Goal: Task Accomplishment & Management: Use online tool/utility

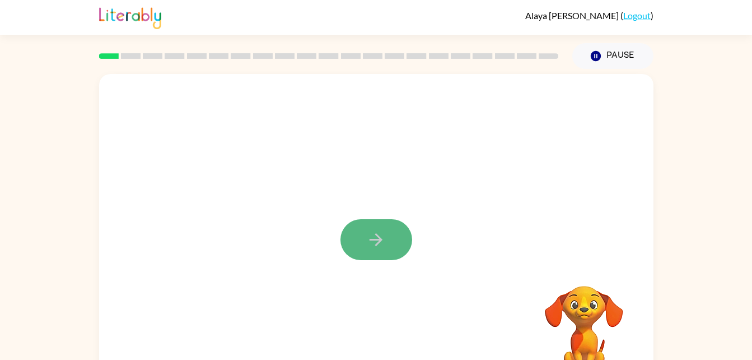
click at [379, 236] on icon "button" at bounding box center [376, 239] width 13 height 13
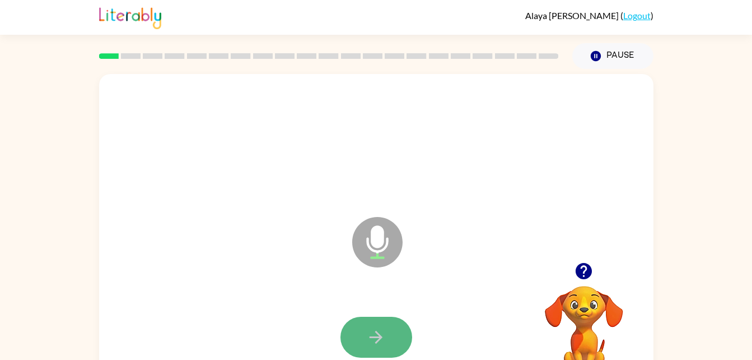
click at [366, 337] on button "button" at bounding box center [376, 336] width 72 height 41
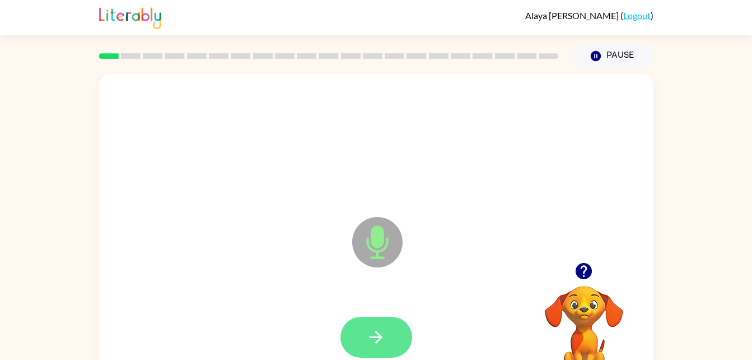
click at [372, 339] on icon "button" at bounding box center [376, 337] width 20 height 20
click at [398, 321] on button "button" at bounding box center [376, 336] width 72 height 41
click at [371, 335] on icon "button" at bounding box center [376, 337] width 20 height 20
click at [389, 320] on button "button" at bounding box center [376, 336] width 72 height 41
click at [374, 317] on button "button" at bounding box center [376, 336] width 72 height 41
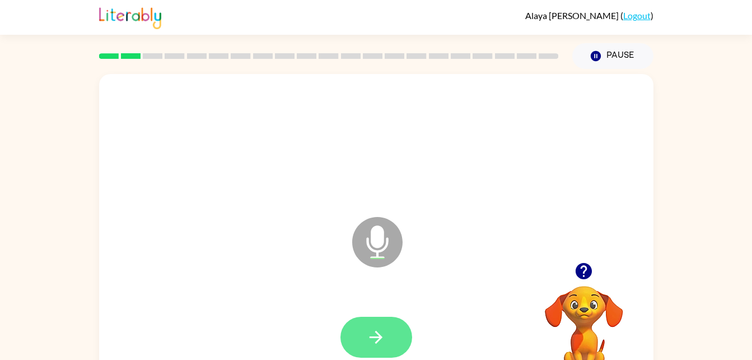
click at [393, 331] on button "button" at bounding box center [376, 336] width 72 height 41
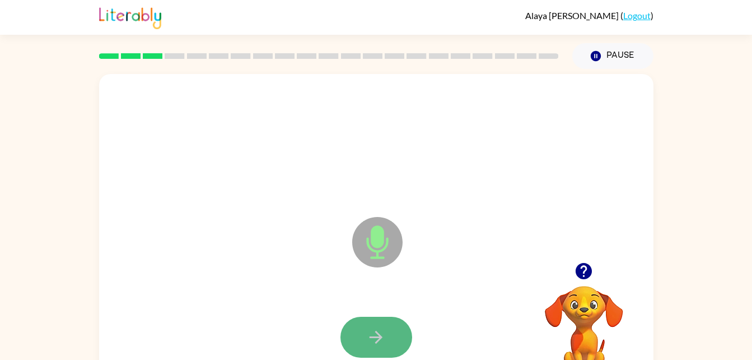
click at [390, 338] on button "button" at bounding box center [376, 336] width 72 height 41
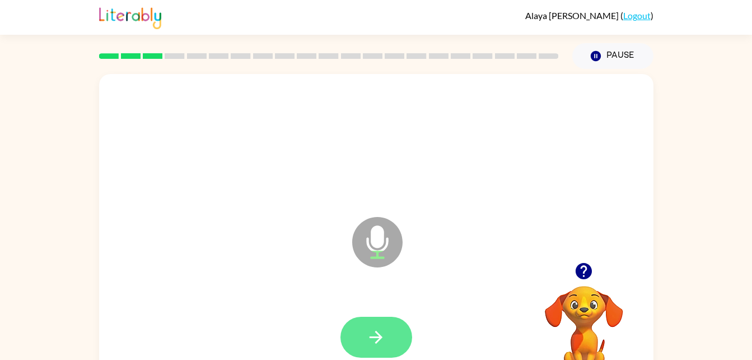
click at [383, 330] on icon "button" at bounding box center [376, 337] width 20 height 20
click at [400, 328] on button "button" at bounding box center [376, 336] width 72 height 41
click at [380, 325] on button "button" at bounding box center [376, 336] width 72 height 41
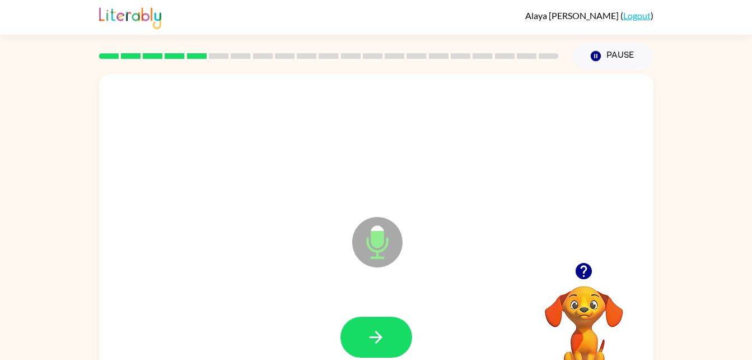
click at [397, 310] on div at bounding box center [376, 337] width 532 height 92
click at [402, 338] on button "button" at bounding box center [376, 336] width 72 height 41
click at [382, 326] on button "button" at bounding box center [376, 336] width 72 height 41
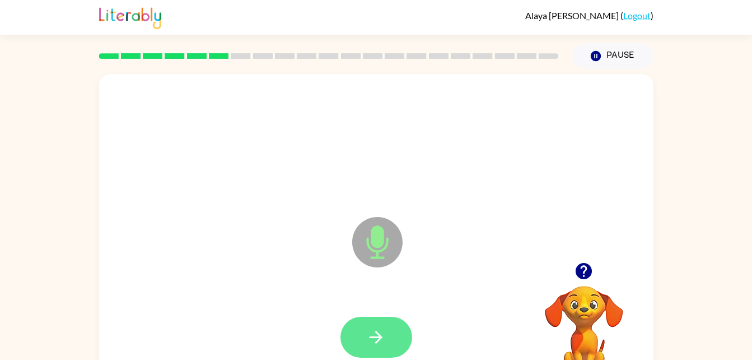
click at [386, 337] on button "button" at bounding box center [376, 336] width 72 height 41
click at [379, 340] on icon "button" at bounding box center [376, 337] width 20 height 20
click at [395, 332] on button "button" at bounding box center [376, 336] width 72 height 41
click at [371, 347] on button "button" at bounding box center [376, 336] width 72 height 41
click at [379, 340] on icon "button" at bounding box center [376, 336] width 13 height 13
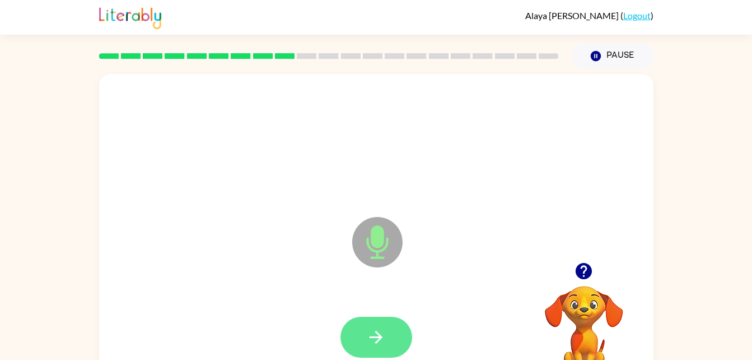
click at [394, 319] on button "button" at bounding box center [376, 336] width 72 height 41
click at [378, 338] on icon "button" at bounding box center [376, 337] width 20 height 20
click at [361, 333] on button "button" at bounding box center [376, 336] width 72 height 41
click at [396, 323] on button "button" at bounding box center [376, 336] width 72 height 41
click at [391, 335] on button "button" at bounding box center [376, 336] width 72 height 41
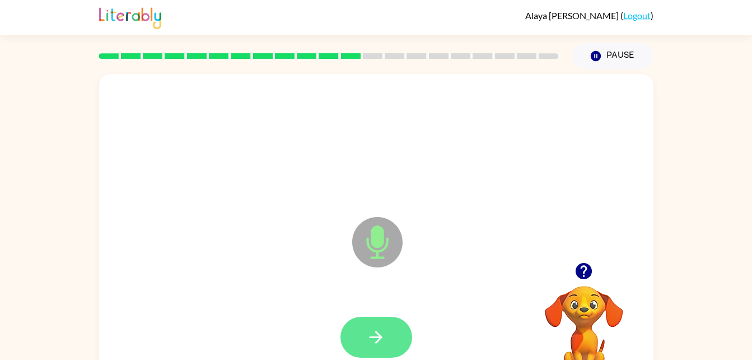
click at [399, 346] on button "button" at bounding box center [376, 336] width 72 height 41
click at [388, 326] on button "button" at bounding box center [376, 336] width 72 height 41
click at [381, 332] on icon "button" at bounding box center [376, 337] width 20 height 20
click at [389, 323] on button "button" at bounding box center [376, 336] width 72 height 41
click at [360, 321] on button "button" at bounding box center [376, 336] width 72 height 41
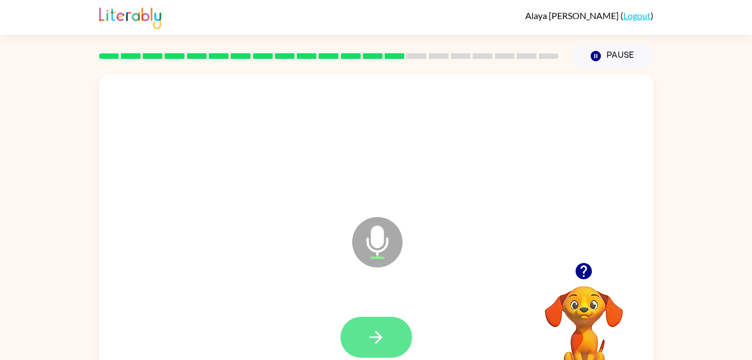
click at [389, 332] on button "button" at bounding box center [376, 336] width 72 height 41
click at [372, 342] on icon "button" at bounding box center [376, 337] width 20 height 20
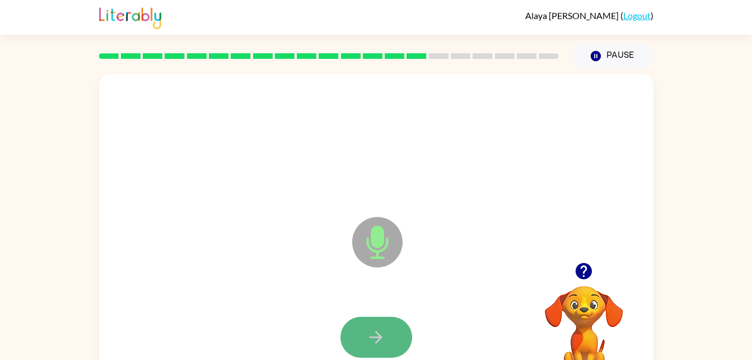
click at [389, 353] on button "button" at bounding box center [376, 336] width 72 height 41
click at [377, 324] on button "button" at bounding box center [376, 336] width 72 height 41
click at [371, 323] on button "button" at bounding box center [376, 336] width 72 height 41
click at [370, 324] on button "button" at bounding box center [376, 336] width 72 height 41
click at [397, 323] on button "button" at bounding box center [376, 336] width 72 height 41
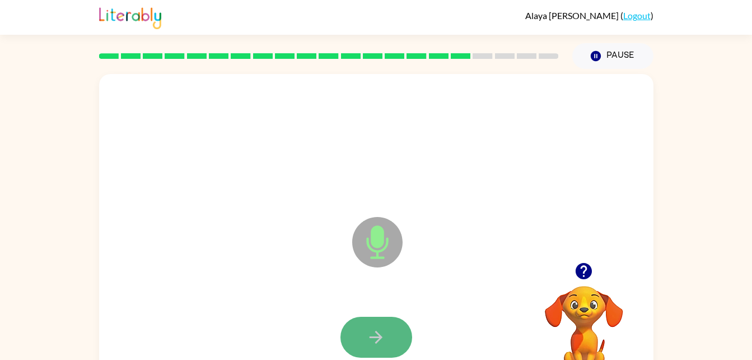
click at [384, 327] on icon "button" at bounding box center [376, 337] width 20 height 20
click at [388, 329] on button "button" at bounding box center [376, 336] width 72 height 41
click at [391, 323] on button "button" at bounding box center [376, 336] width 72 height 41
click at [374, 326] on button "button" at bounding box center [376, 336] width 72 height 41
click at [380, 327] on icon "button" at bounding box center [376, 337] width 20 height 20
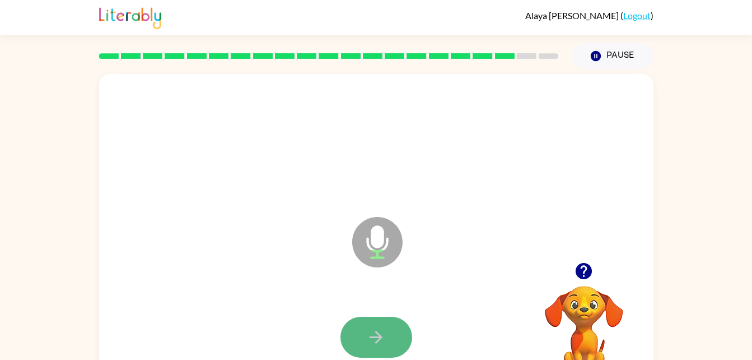
click at [371, 319] on button "button" at bounding box center [376, 336] width 72 height 41
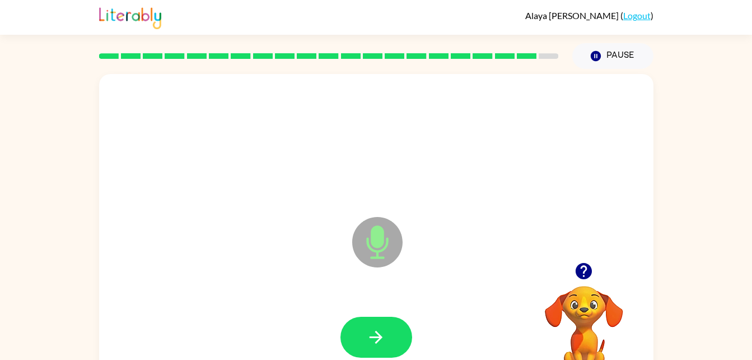
click at [371, 319] on button "button" at bounding box center [376, 336] width 72 height 41
click at [375, 331] on icon "button" at bounding box center [376, 337] width 20 height 20
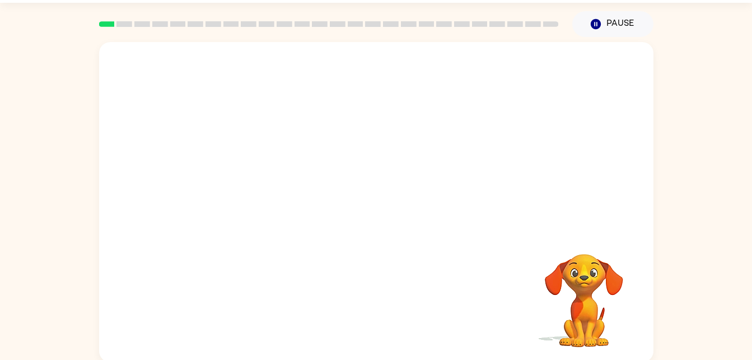
scroll to position [34, 0]
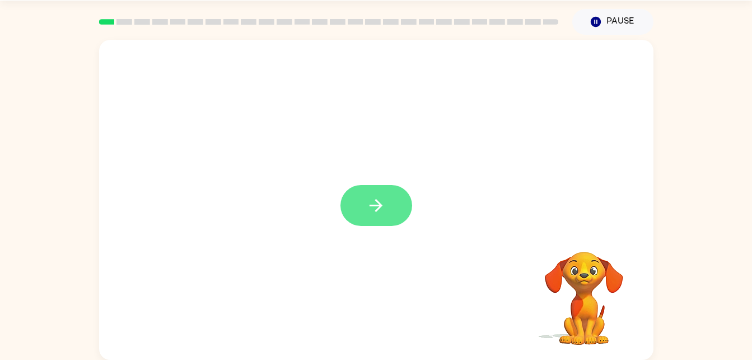
click at [407, 204] on button "button" at bounding box center [376, 205] width 72 height 41
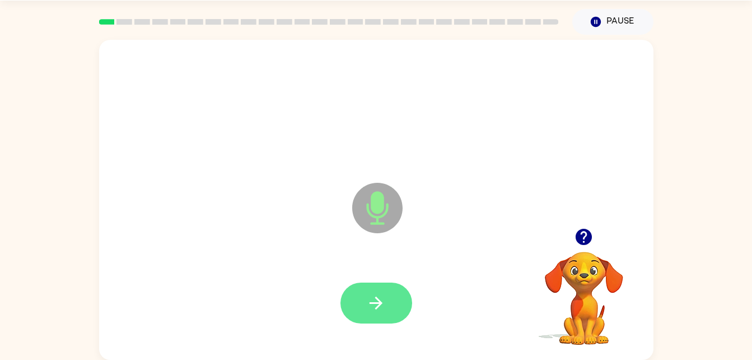
click at [395, 308] on button "button" at bounding box center [376, 302] width 72 height 41
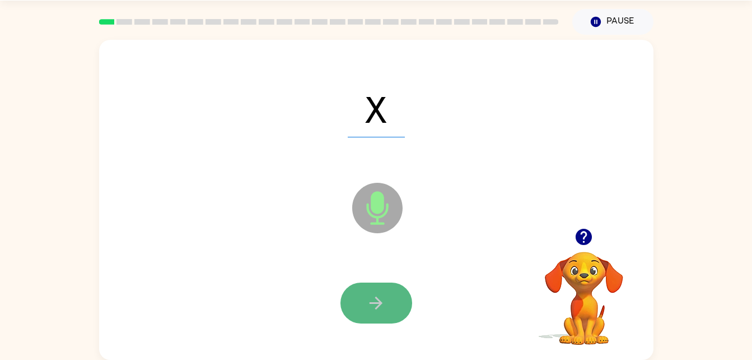
click at [372, 296] on icon "button" at bounding box center [376, 303] width 20 height 20
click at [372, 290] on button "button" at bounding box center [376, 302] width 72 height 41
click at [380, 290] on button "button" at bounding box center [376, 302] width 72 height 41
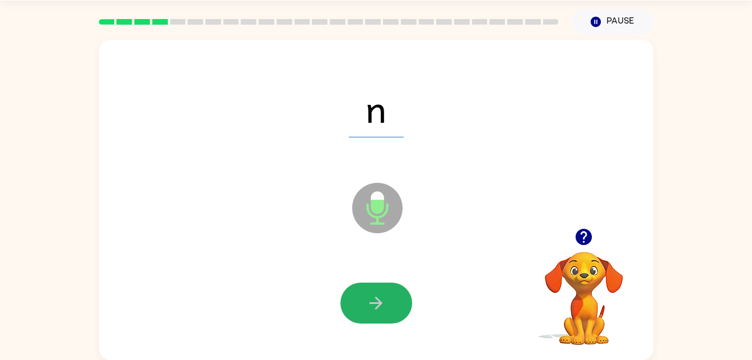
click at [380, 290] on button "button" at bounding box center [376, 302] width 72 height 41
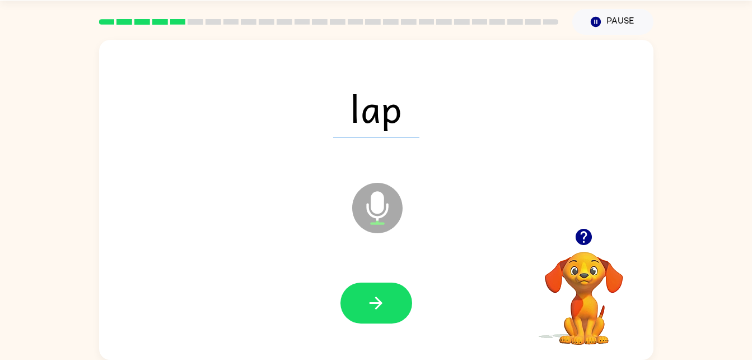
click at [380, 290] on button "button" at bounding box center [376, 302] width 72 height 41
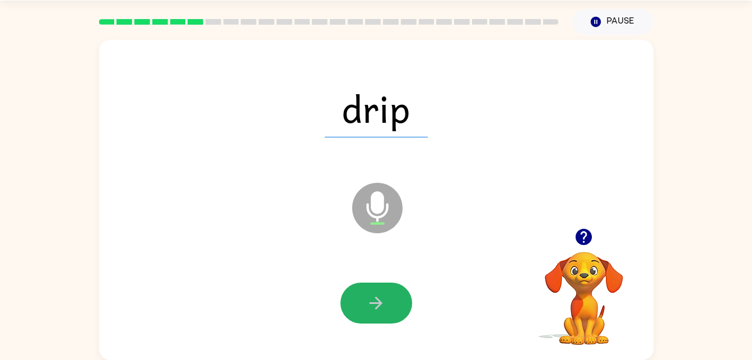
click at [380, 290] on button "button" at bounding box center [376, 302] width 72 height 41
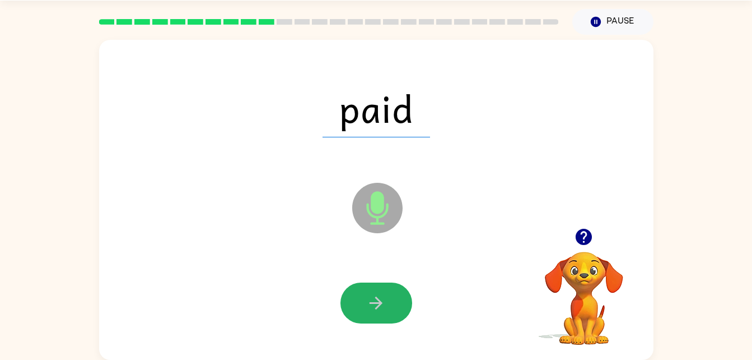
click at [380, 290] on button "button" at bounding box center [376, 302] width 72 height 41
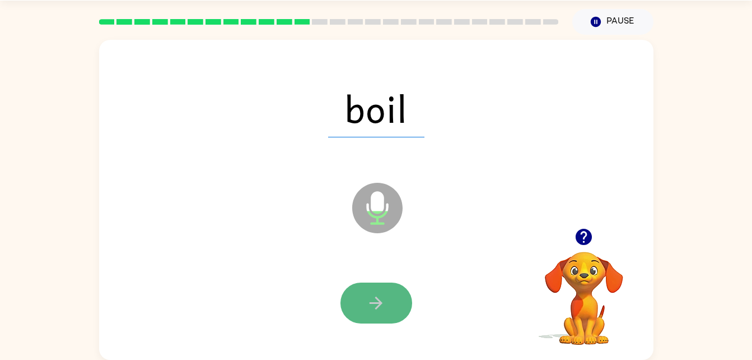
click at [384, 305] on icon "button" at bounding box center [376, 303] width 20 height 20
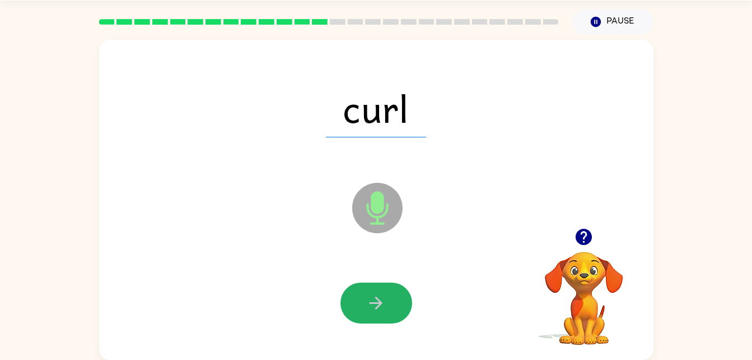
click at [384, 305] on icon "button" at bounding box center [376, 303] width 20 height 20
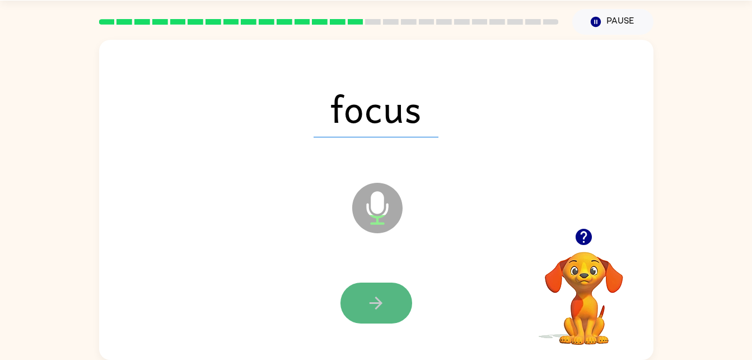
click at [382, 300] on icon "button" at bounding box center [376, 303] width 20 height 20
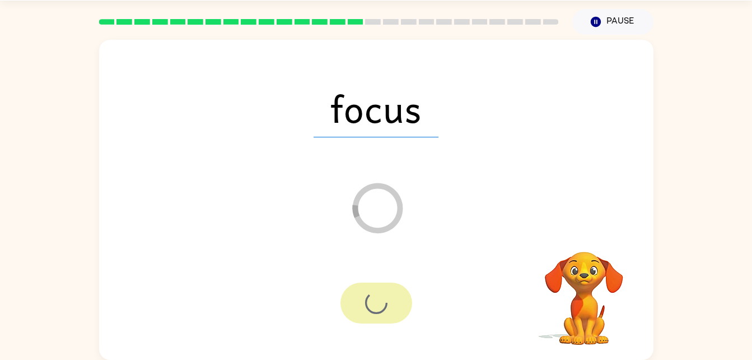
click at [382, 300] on div at bounding box center [376, 302] width 72 height 41
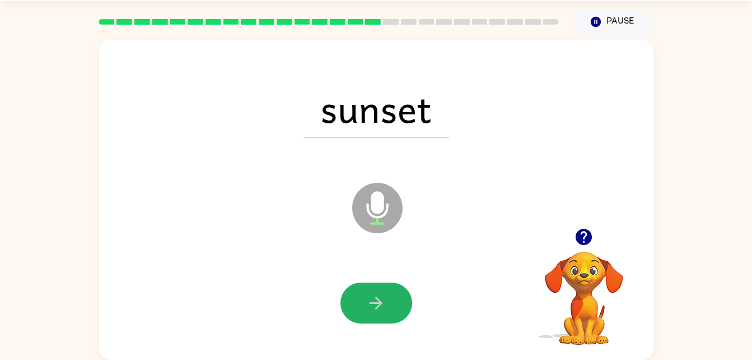
click at [382, 300] on icon "button" at bounding box center [376, 303] width 20 height 20
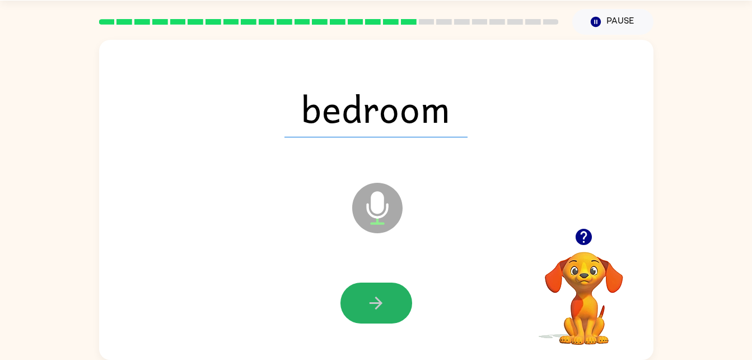
click at [382, 300] on icon "button" at bounding box center [376, 303] width 20 height 20
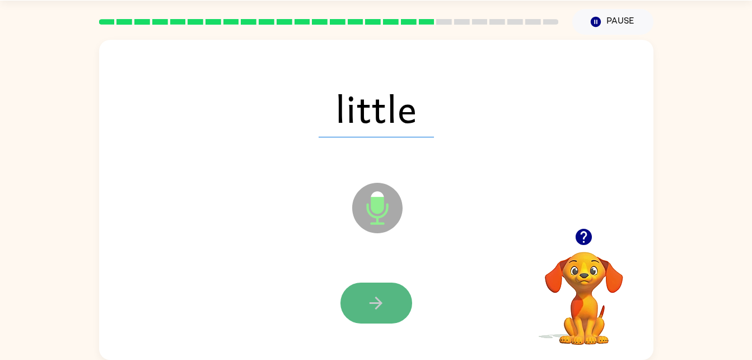
click at [390, 301] on button "button" at bounding box center [376, 302] width 72 height 41
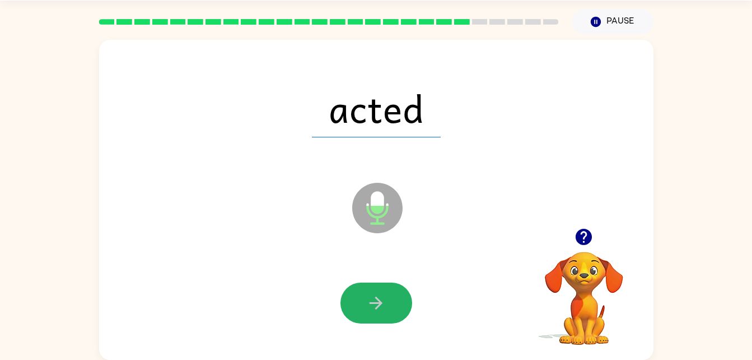
click at [390, 301] on button "button" at bounding box center [376, 302] width 72 height 41
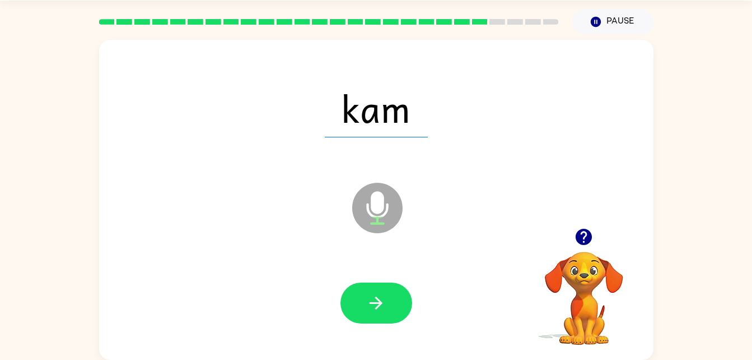
click at [374, 278] on div at bounding box center [376, 303] width 532 height 92
click at [379, 301] on icon "button" at bounding box center [376, 303] width 20 height 20
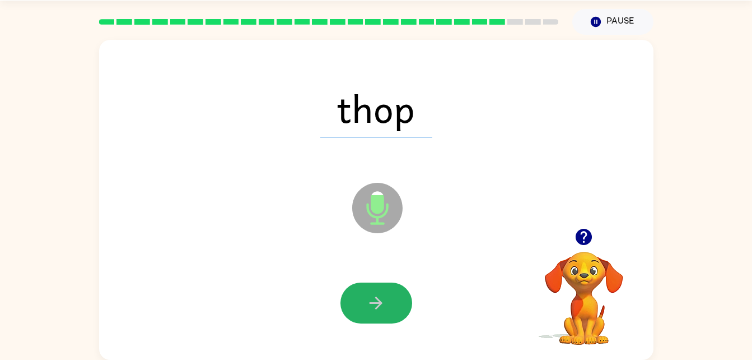
click at [379, 301] on icon "button" at bounding box center [376, 303] width 20 height 20
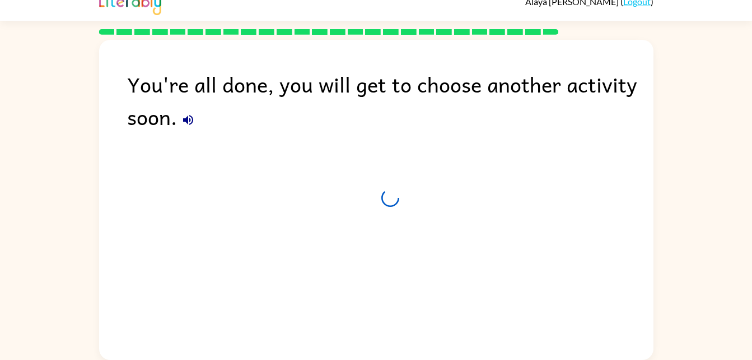
scroll to position [14, 0]
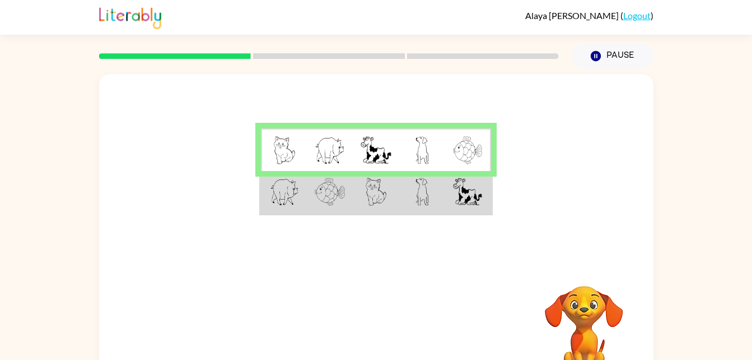
click at [351, 190] on td at bounding box center [330, 192] width 46 height 43
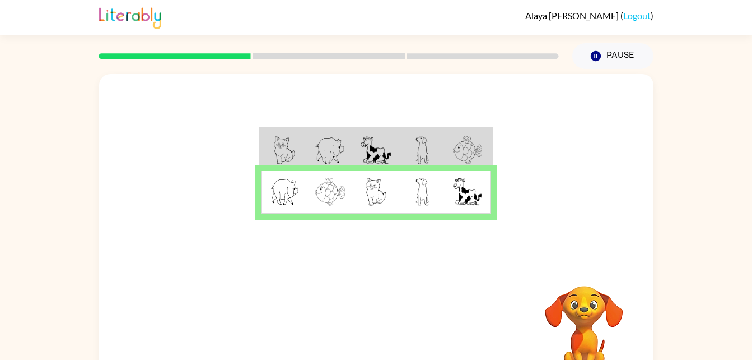
click at [351, 190] on td at bounding box center [330, 192] width 46 height 43
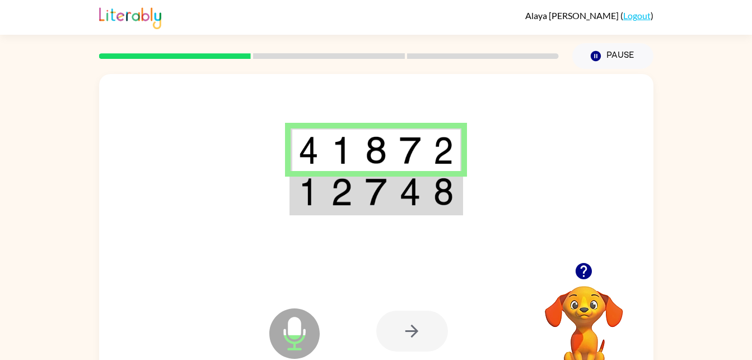
click at [407, 194] on img at bounding box center [409, 192] width 21 height 28
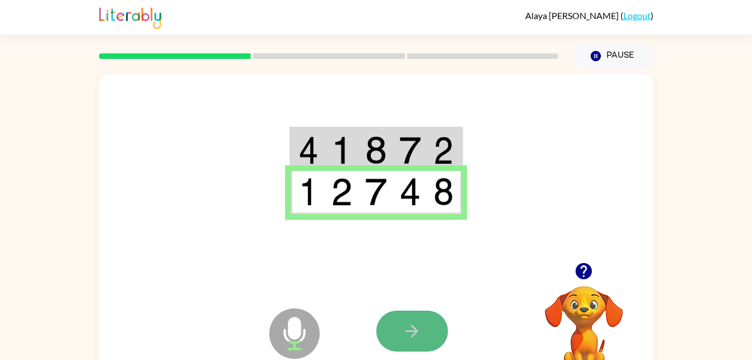
click at [428, 337] on button "button" at bounding box center [412, 330] width 72 height 41
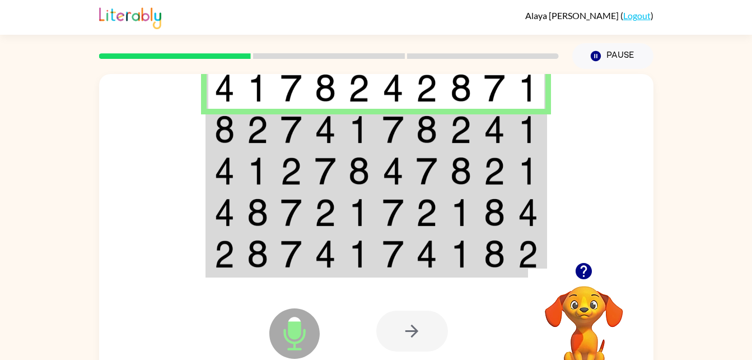
click at [396, 126] on img at bounding box center [392, 129] width 21 height 28
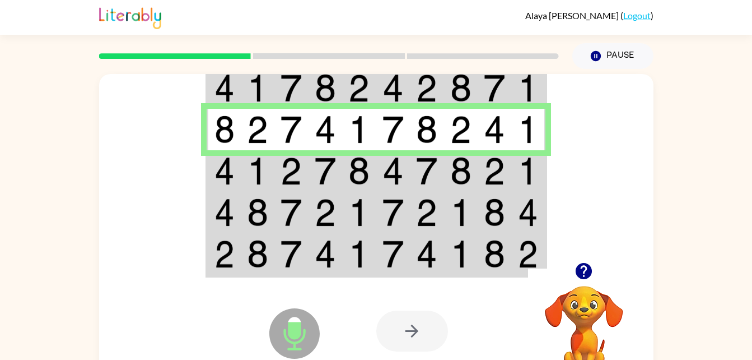
click at [278, 161] on td at bounding box center [291, 170] width 34 height 41
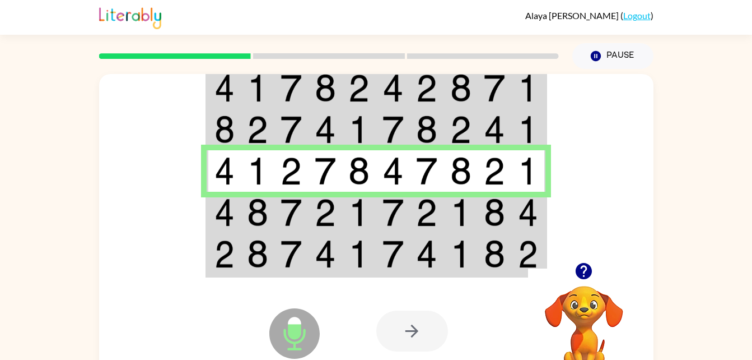
click at [269, 215] on td at bounding box center [258, 212] width 34 height 41
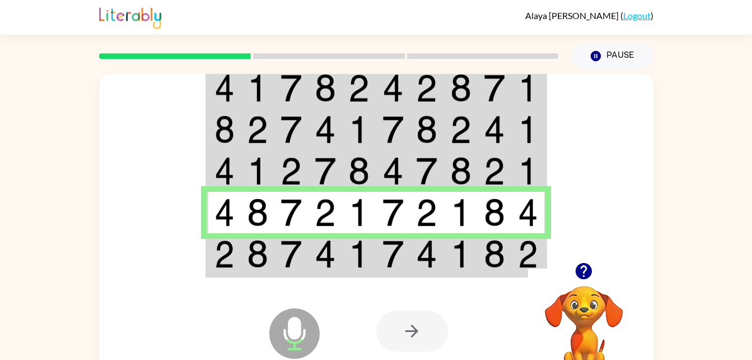
click at [268, 255] on td at bounding box center [258, 254] width 34 height 43
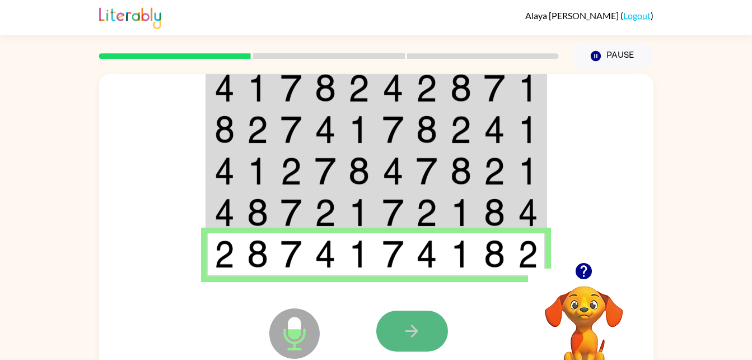
click at [422, 319] on button "button" at bounding box center [412, 330] width 72 height 41
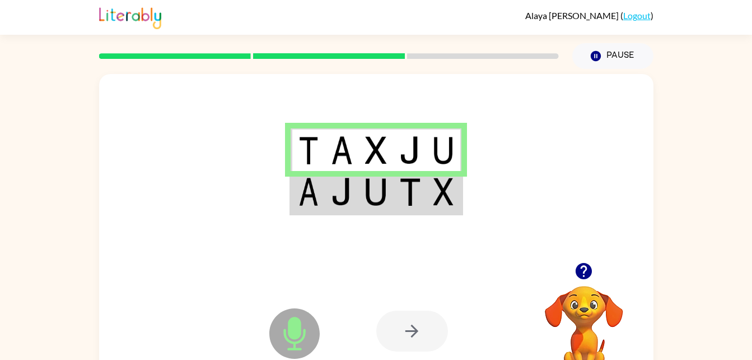
click at [435, 194] on img at bounding box center [443, 192] width 20 height 28
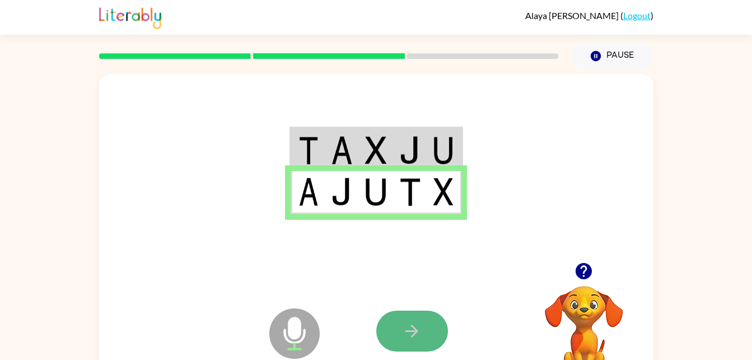
click at [417, 333] on icon "button" at bounding box center [412, 331] width 20 height 20
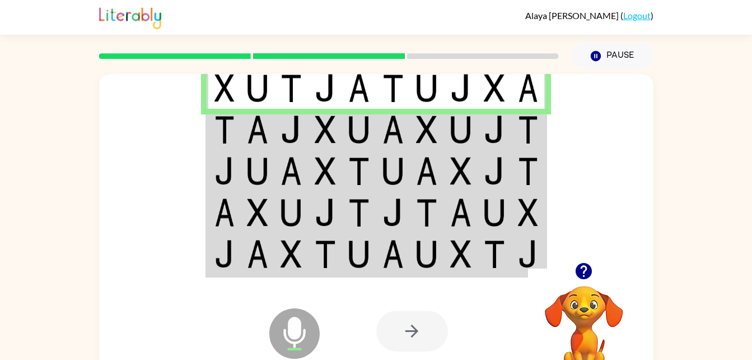
click at [538, 131] on img at bounding box center [528, 129] width 20 height 28
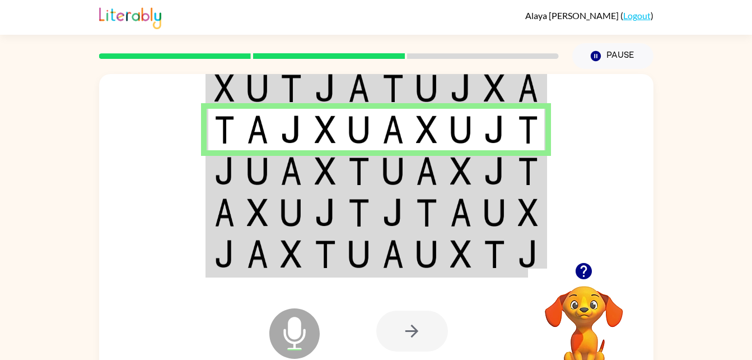
click at [453, 165] on img at bounding box center [460, 171] width 21 height 28
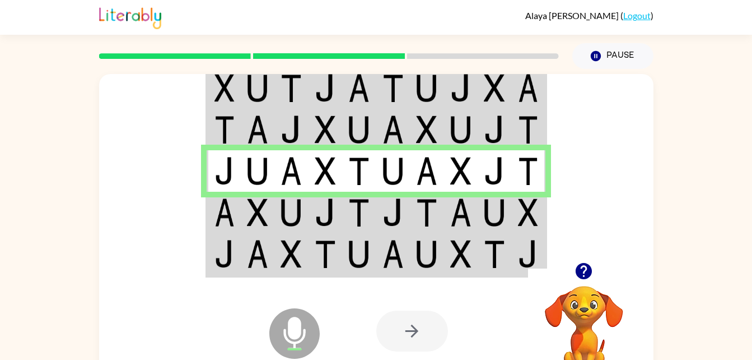
click at [424, 203] on img at bounding box center [426, 212] width 21 height 28
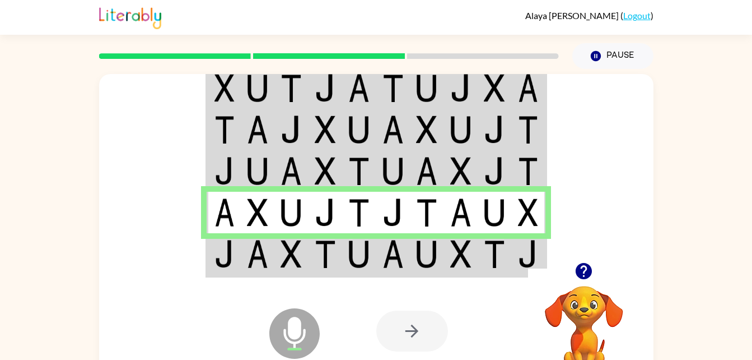
click at [416, 262] on td at bounding box center [427, 254] width 34 height 43
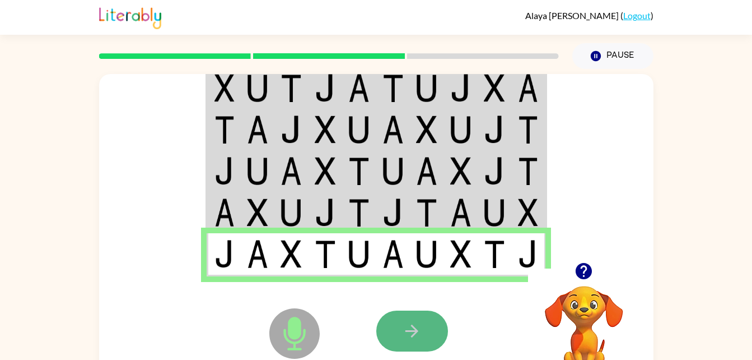
click at [414, 321] on icon "button" at bounding box center [412, 331] width 20 height 20
